Goal: Book appointment/travel/reservation

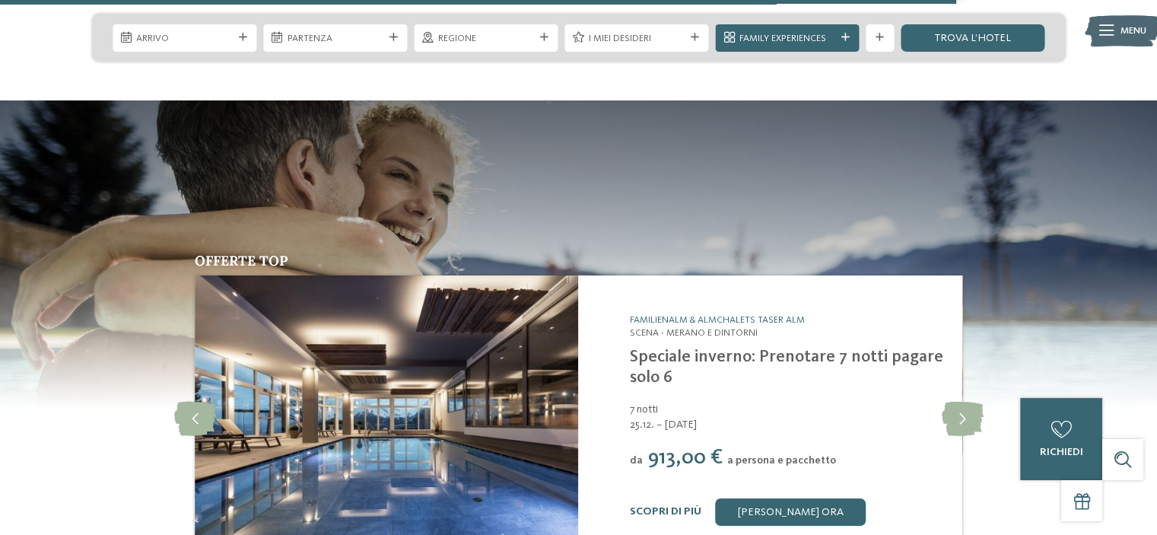
scroll to position [5250, 0]
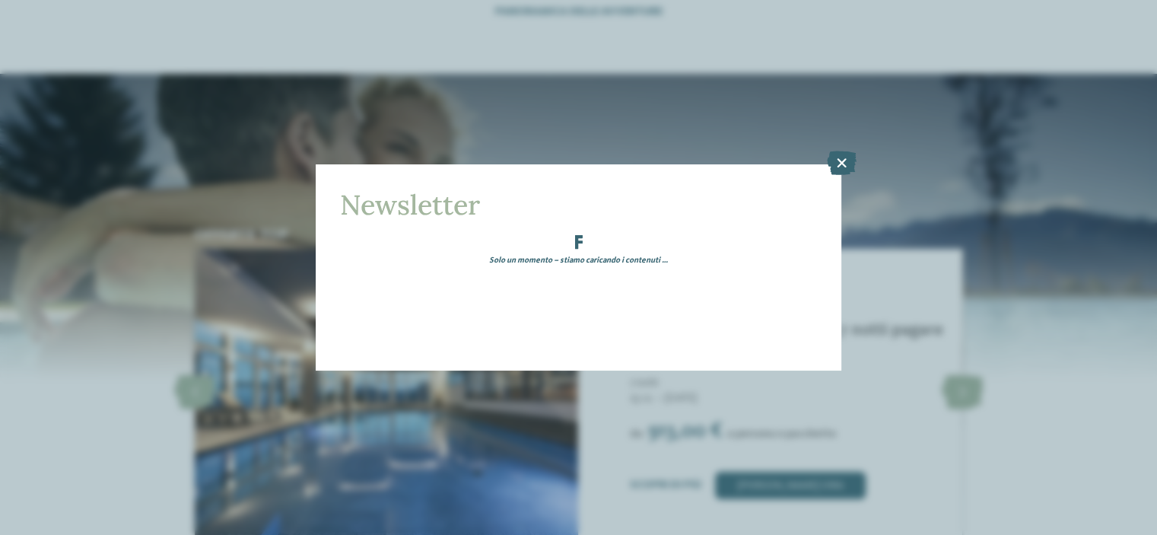
click at [845, 167] on icon at bounding box center [841, 163] width 30 height 24
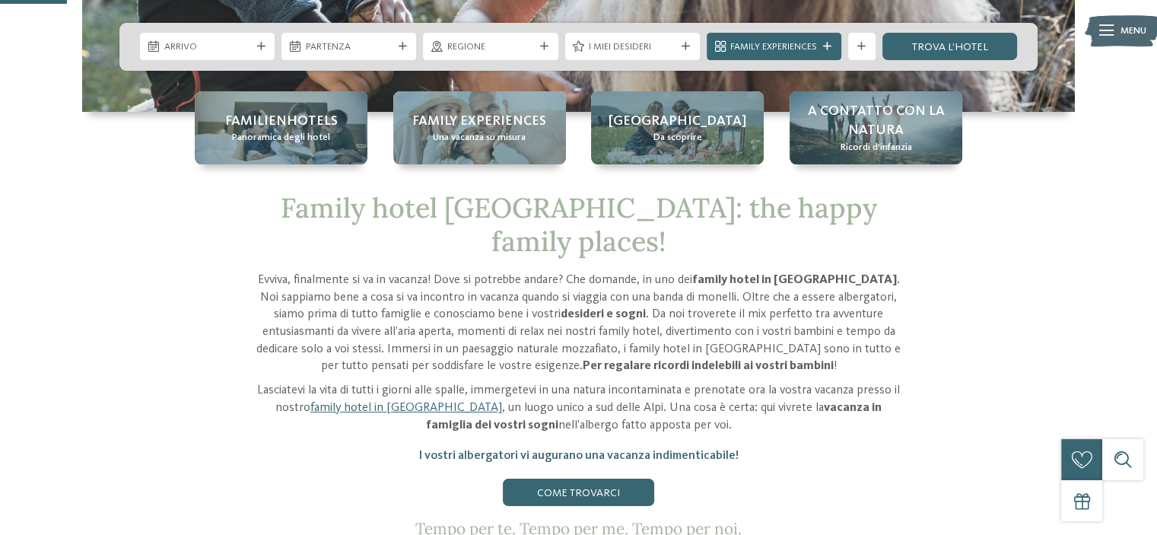
scroll to position [457, 0]
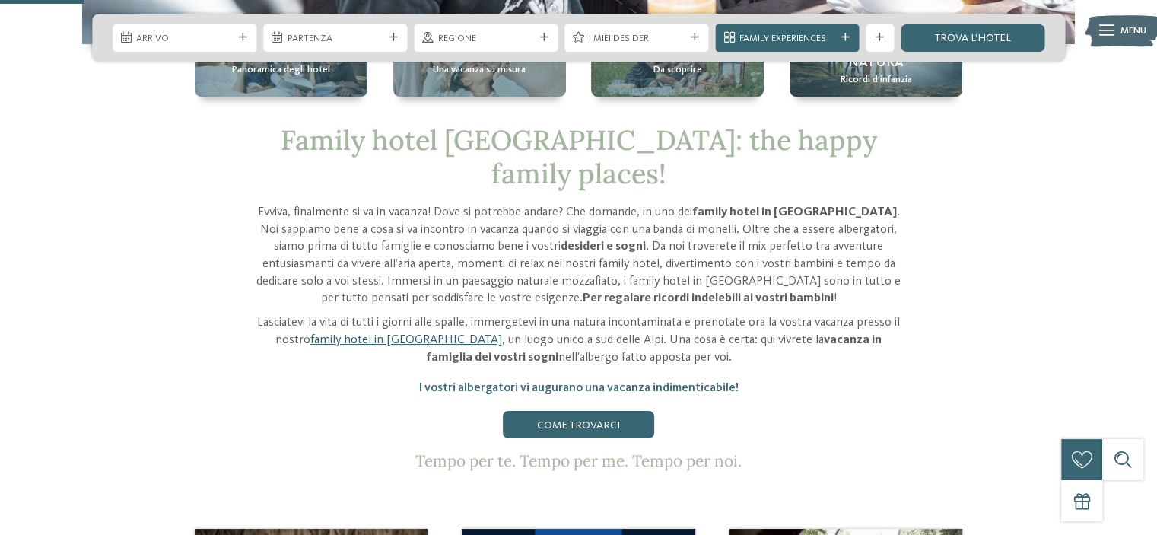
click at [399, 334] on link "family hotel in [GEOGRAPHIC_DATA]" at bounding box center [406, 340] width 192 height 12
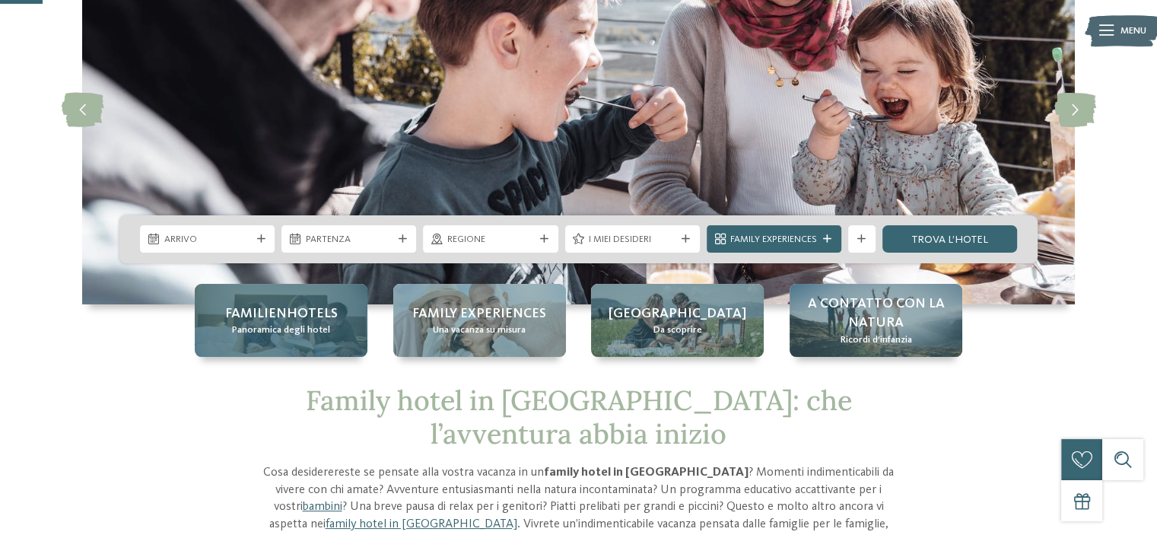
click at [247, 316] on span "Familienhotels" at bounding box center [281, 313] width 113 height 19
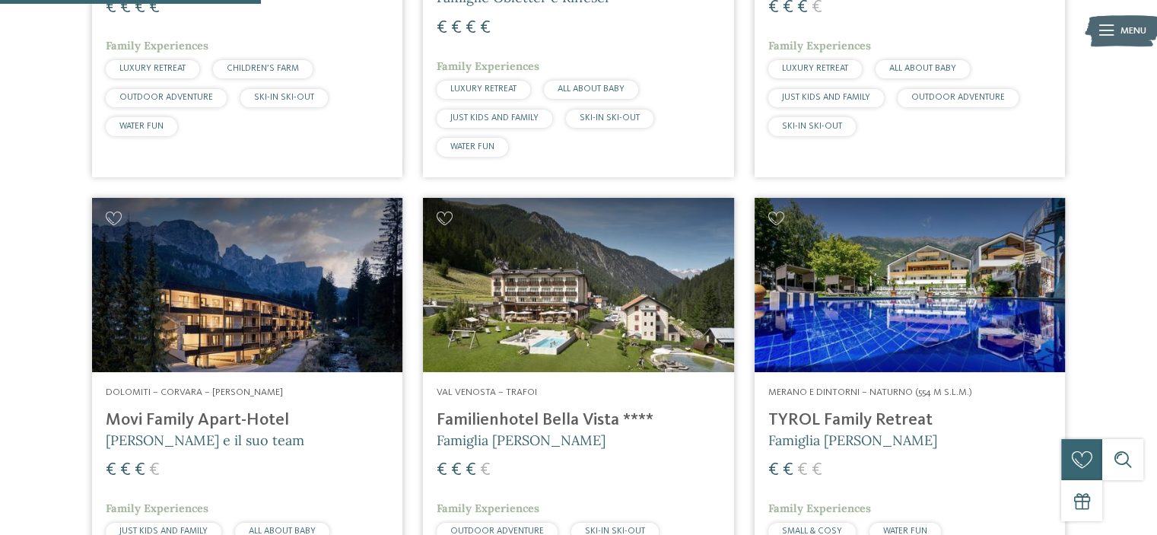
scroll to position [1065, 0]
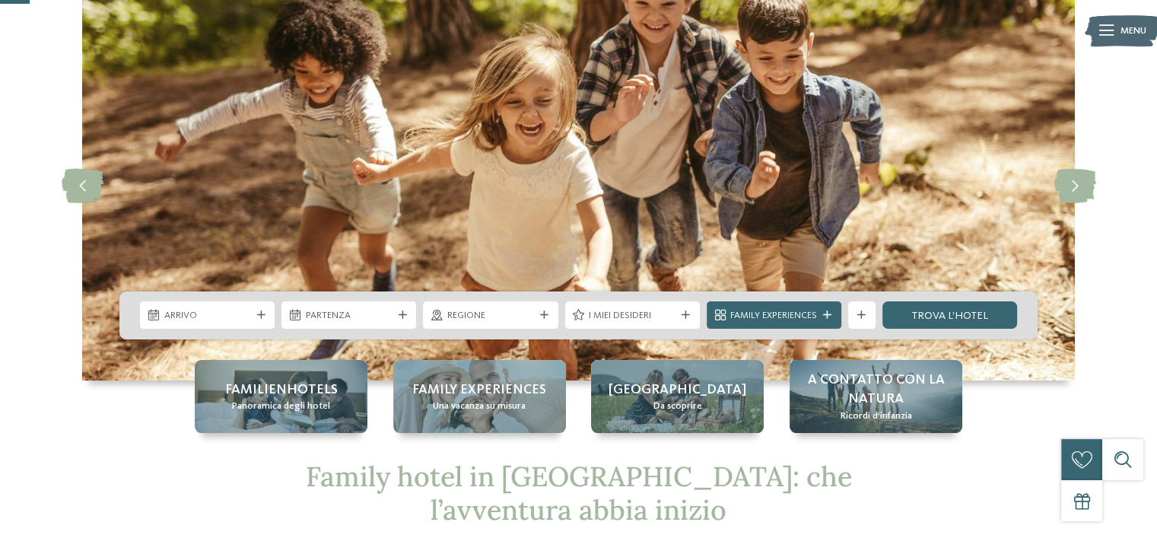
scroll to position [152, 0]
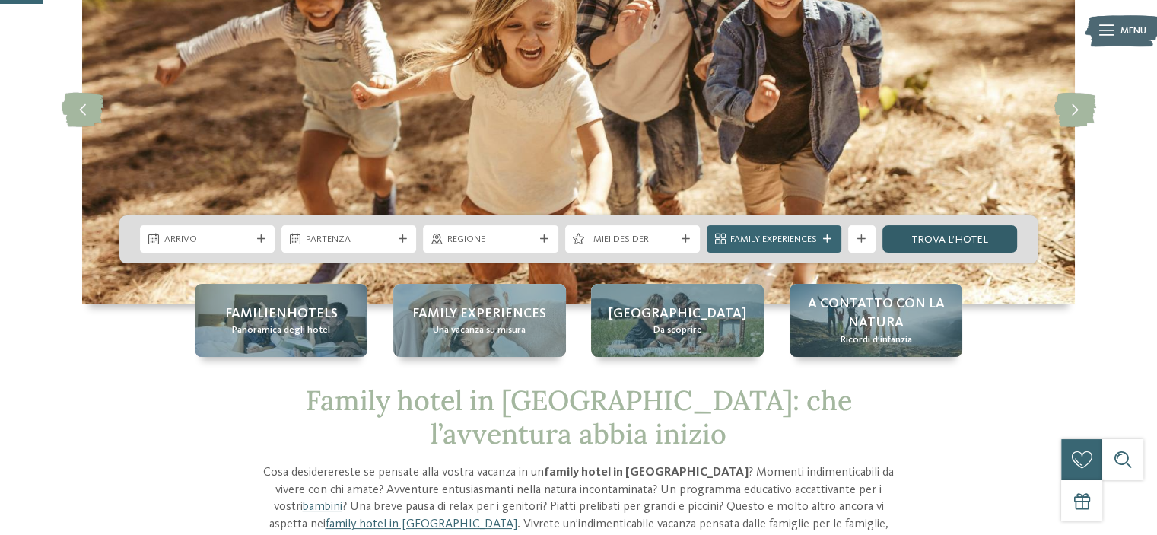
click at [963, 234] on link "trova l’hotel" at bounding box center [950, 238] width 135 height 27
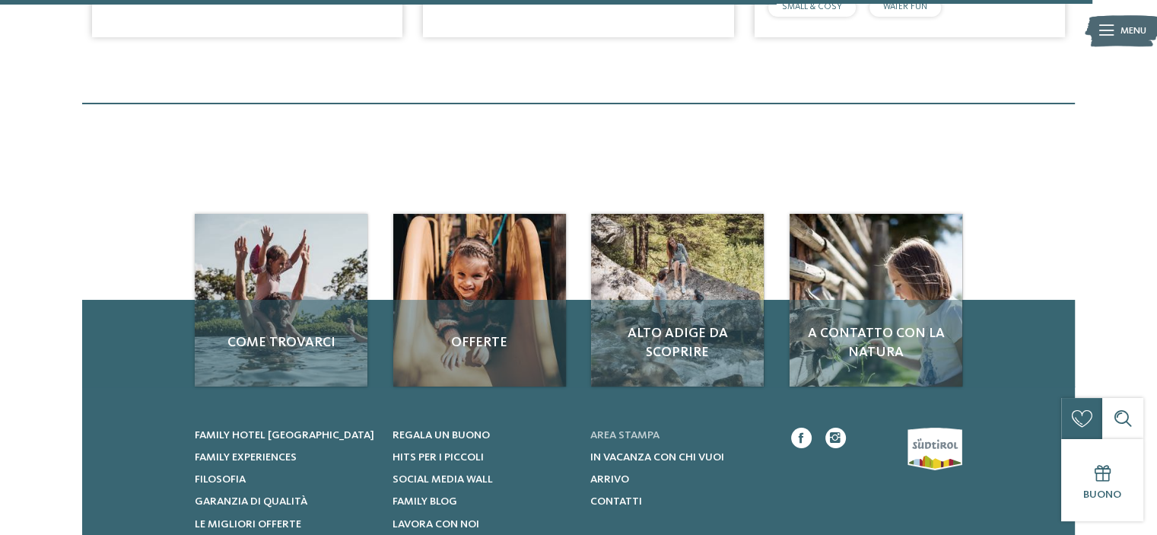
scroll to position [4413, 0]
